Goal: Transaction & Acquisition: Subscribe to service/newsletter

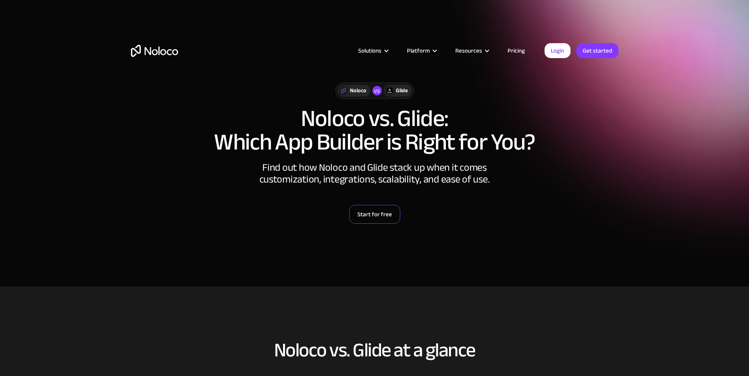
click at [377, 217] on link "Start for free" at bounding box center [374, 214] width 51 height 19
click at [397, 217] on link "Start for free" at bounding box center [374, 214] width 51 height 19
click at [564, 56] on link "Login" at bounding box center [557, 50] width 26 height 15
click at [599, 55] on link "Get started" at bounding box center [597, 50] width 42 height 15
click at [380, 212] on link "Start for free" at bounding box center [374, 214] width 51 height 19
